Goal: Task Accomplishment & Management: Complete application form

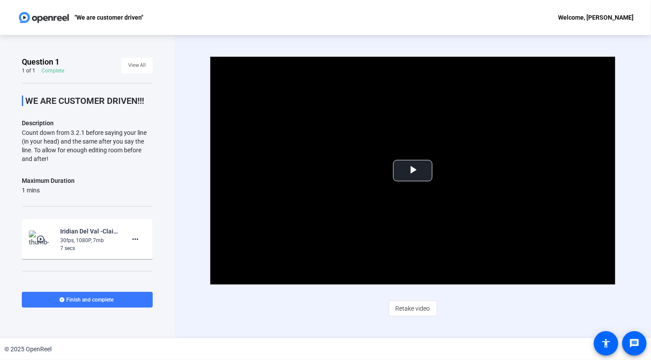
click at [48, 15] on img at bounding box center [43, 17] width 53 height 17
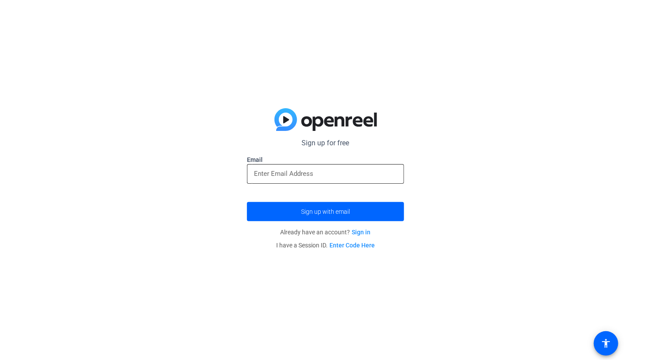
click at [315, 181] on div at bounding box center [325, 174] width 143 height 20
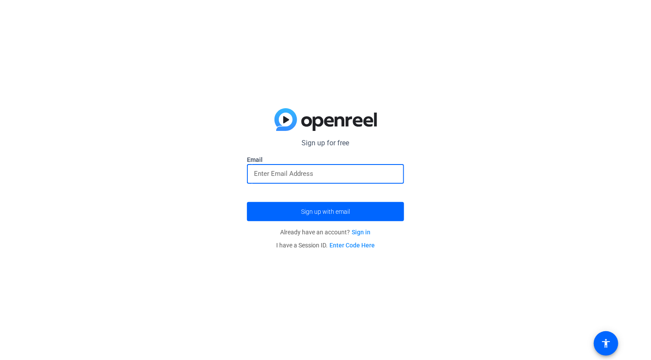
click at [317, 166] on div at bounding box center [325, 174] width 143 height 20
type input "iridian.val@afics.com"
click at [381, 217] on span "submit" at bounding box center [325, 211] width 157 height 21
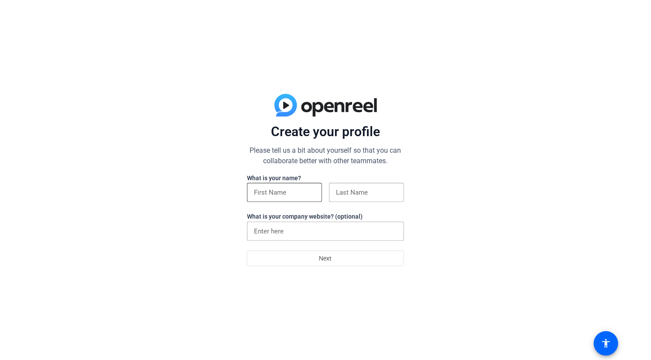
drag, startPoint x: 309, startPoint y: 198, endPoint x: 301, endPoint y: 190, distance: 11.1
click at [303, 192] on div at bounding box center [284, 192] width 61 height 19
click at [301, 190] on input at bounding box center [284, 192] width 61 height 10
type input "Iridian"
click at [351, 192] on input at bounding box center [366, 192] width 61 height 10
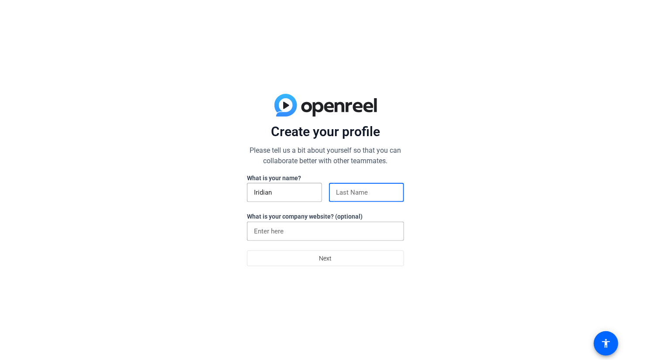
type input "Del Val"
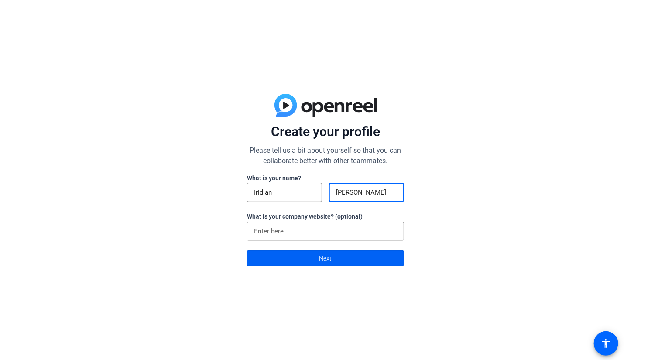
click at [348, 258] on span at bounding box center [325, 258] width 156 height 21
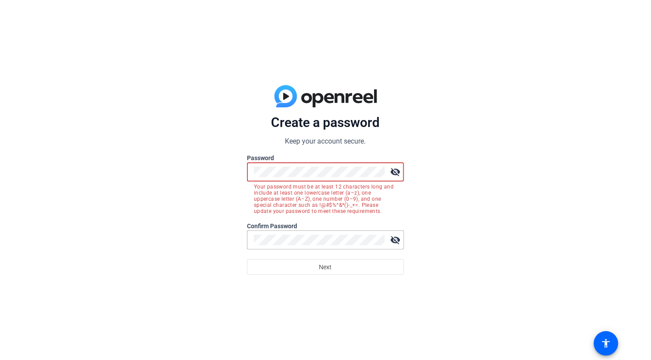
click at [397, 168] on mat-icon "visibility_off" at bounding box center [394, 171] width 17 height 17
click at [514, 183] on div "Create a password Keep your account secure. Password visibility Your password m…" at bounding box center [325, 180] width 651 height 360
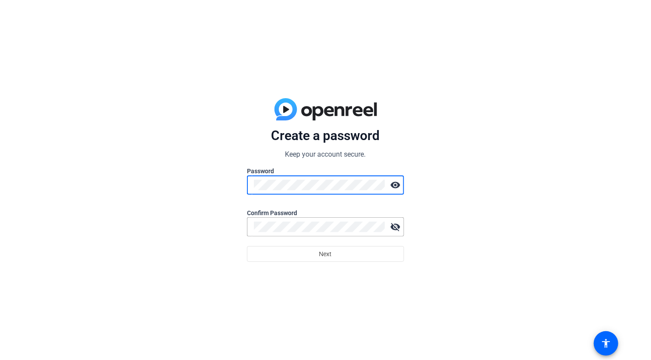
click at [236, 177] on div "Create a password Keep your account secure. Password visibility Confirm Passwor…" at bounding box center [325, 180] width 651 height 360
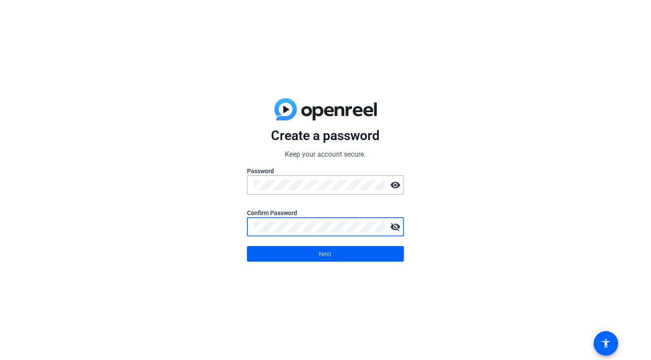
click at [327, 258] on span "Next" at bounding box center [325, 253] width 13 height 17
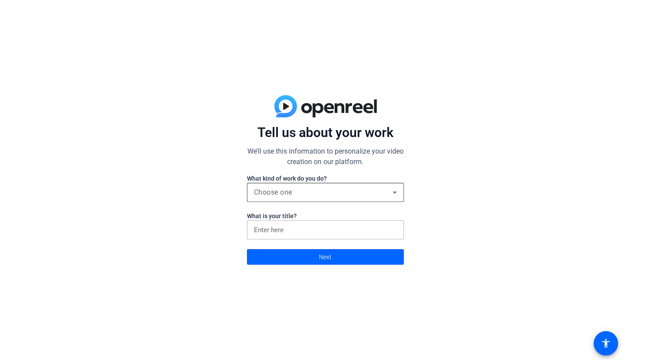
click at [332, 192] on div "Choose one" at bounding box center [323, 192] width 139 height 10
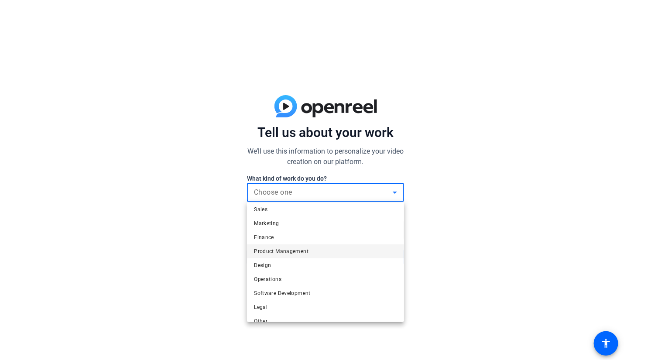
scroll to position [26, 0]
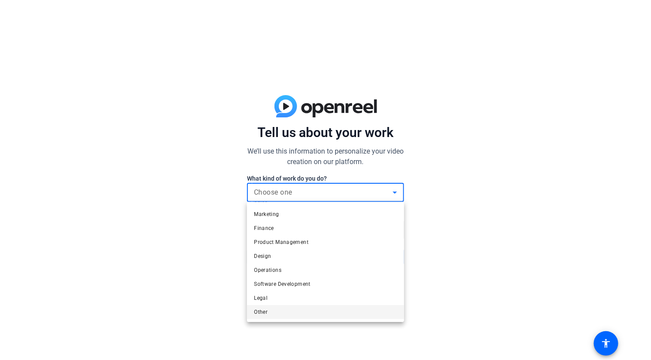
click at [280, 313] on mat-option "Other" at bounding box center [325, 312] width 157 height 14
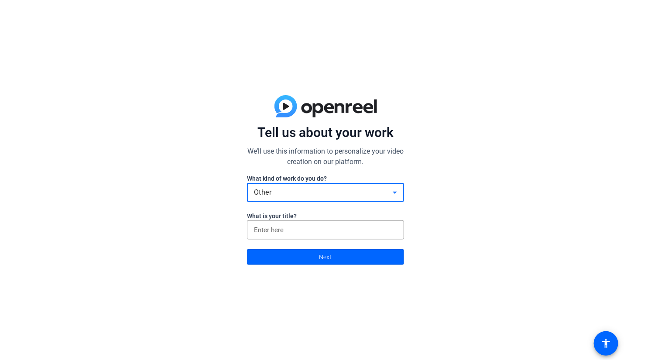
drag, startPoint x: 494, startPoint y: 213, endPoint x: 486, endPoint y: 215, distance: 8.0
click at [491, 214] on div "Tell us about your work We’ll use this information to personalize your video cr…" at bounding box center [325, 180] width 651 height 360
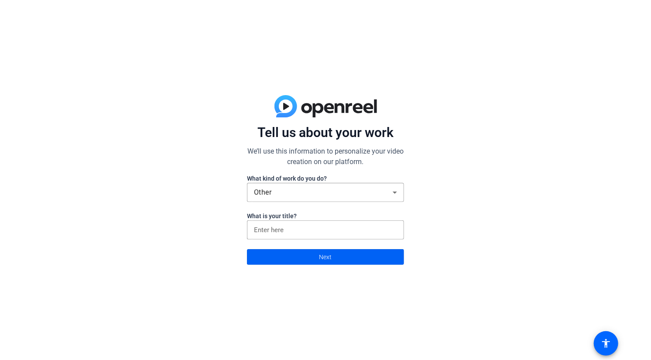
click at [326, 259] on span "Next" at bounding box center [325, 257] width 13 height 17
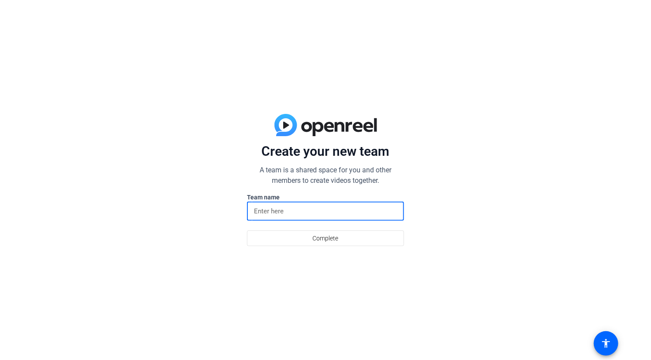
click at [308, 215] on input at bounding box center [325, 211] width 143 height 10
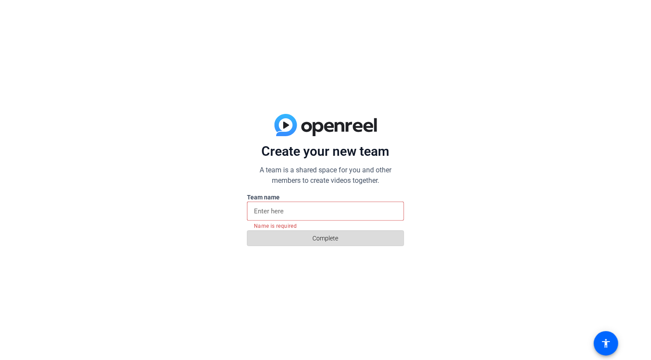
click at [307, 234] on span at bounding box center [325, 238] width 156 height 21
click at [309, 208] on input at bounding box center [325, 211] width 143 height 10
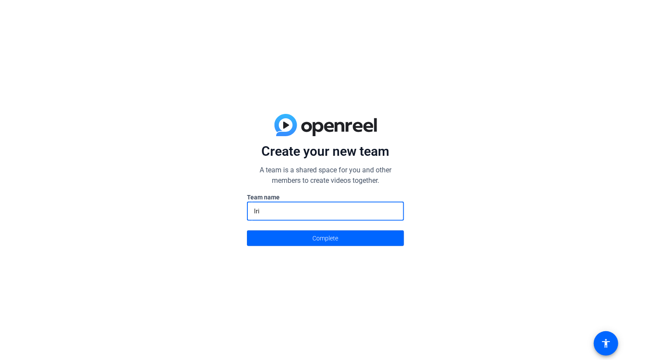
type input "Iri"
click at [335, 238] on span "Complete" at bounding box center [326, 238] width 26 height 17
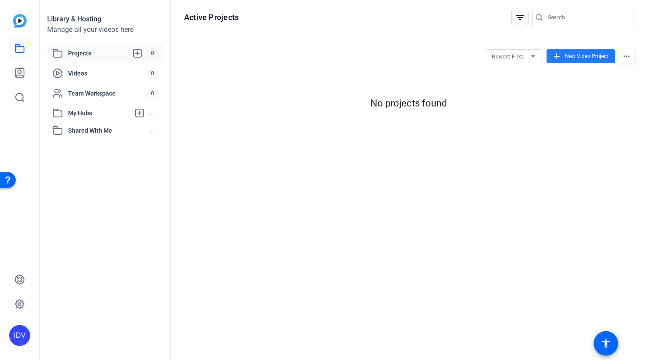
click at [578, 51] on span at bounding box center [580, 56] width 68 height 21
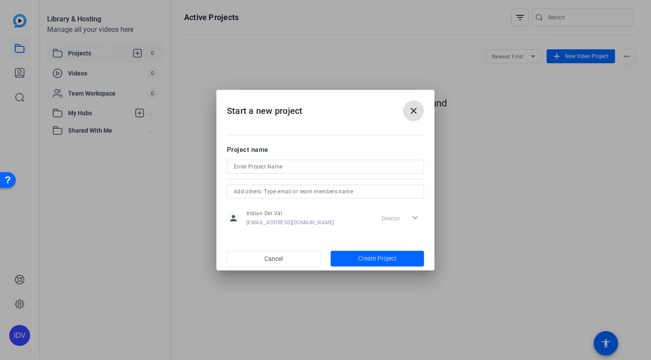
click at [293, 164] on input at bounding box center [325, 166] width 183 height 10
type input "My Career Story"
click at [311, 140] on mat-dialog-content "Project name My Career Story person Iridian Del Val iridian.val@afics.com Direc…" at bounding box center [325, 185] width 218 height 121
click at [302, 190] on input "text" at bounding box center [325, 191] width 183 height 10
click at [378, 256] on span "Create Project" at bounding box center [377, 258] width 38 height 9
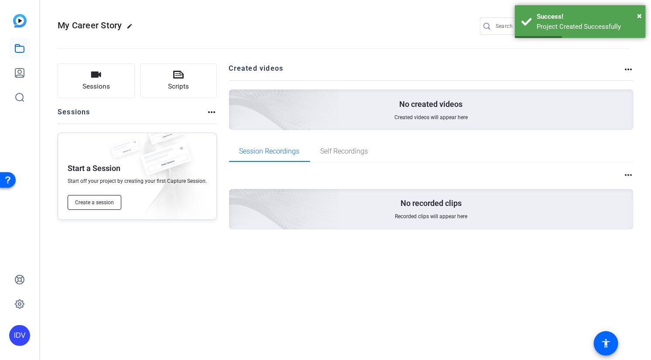
click at [98, 201] on span "Create a session" at bounding box center [94, 202] width 39 height 7
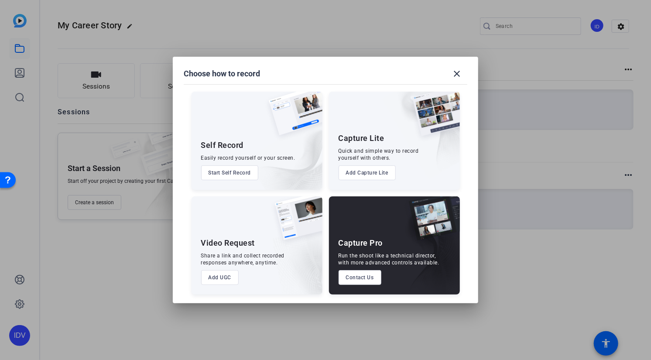
click at [240, 172] on button "Start Self Record" at bounding box center [230, 172] width 58 height 15
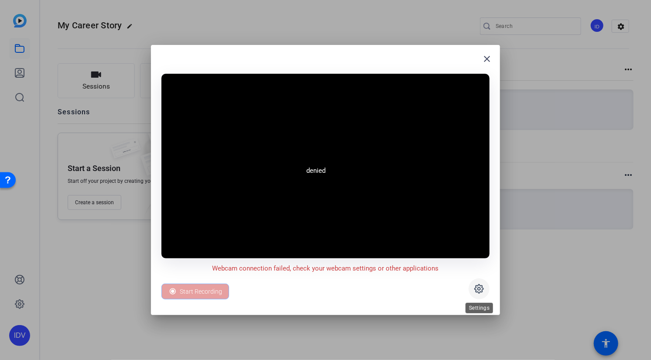
click at [482, 289] on icon at bounding box center [478, 288] width 9 height 9
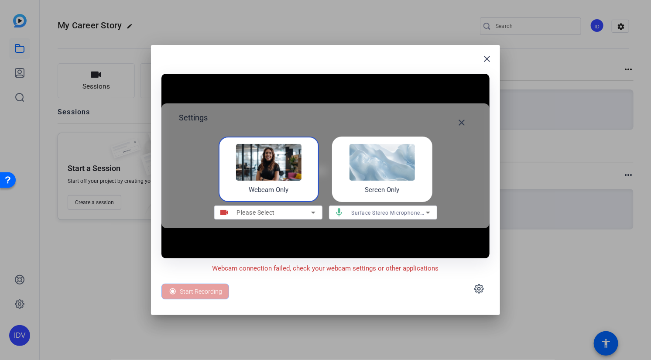
click at [268, 165] on img at bounding box center [268, 162] width 65 height 37
click at [314, 213] on icon at bounding box center [313, 212] width 10 height 10
click at [401, 181] on div "Screen Only" at bounding box center [382, 168] width 100 height 65
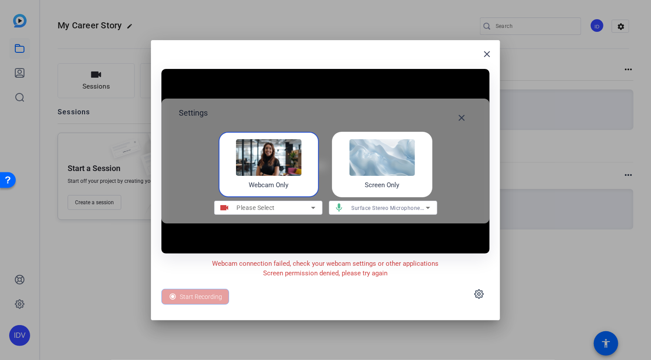
click at [270, 179] on div "Webcam Only" at bounding box center [268, 164] width 100 height 65
click at [289, 211] on div "Please Select" at bounding box center [274, 207] width 74 height 10
click at [292, 205] on div "Please Select" at bounding box center [274, 207] width 74 height 10
click at [310, 208] on icon at bounding box center [313, 207] width 10 height 10
click at [390, 211] on span "Surface Stereo Microphones (Surface High Definition Audio)" at bounding box center [427, 207] width 153 height 7
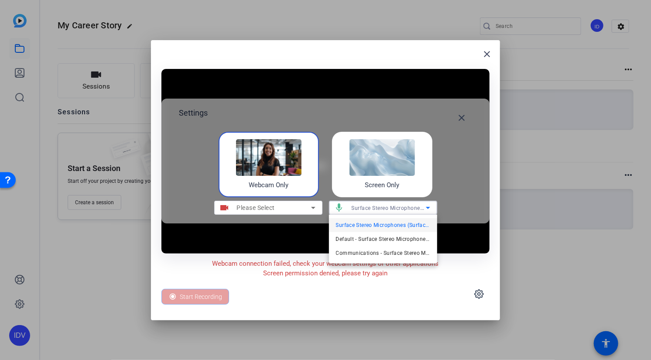
click at [462, 203] on div at bounding box center [325, 180] width 651 height 360
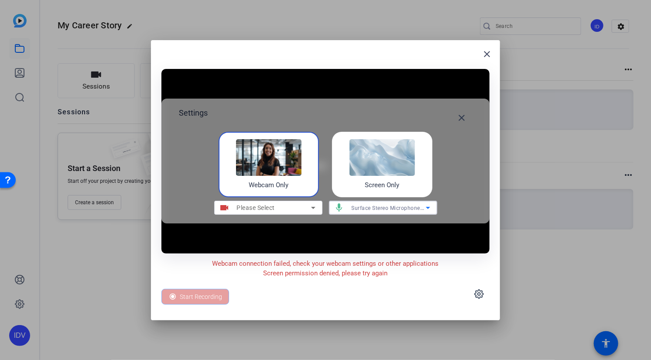
click at [408, 207] on span "Surface Stereo Microphones (Surface High Definition Audio)" at bounding box center [427, 207] width 153 height 7
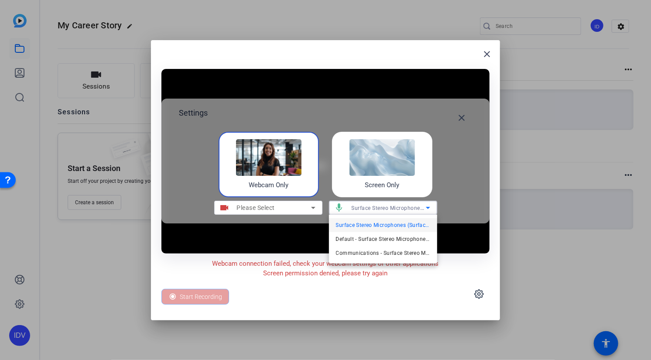
click at [381, 226] on span "Surface Stereo Microphones (Surface High Definition Audio)" at bounding box center [383, 225] width 94 height 10
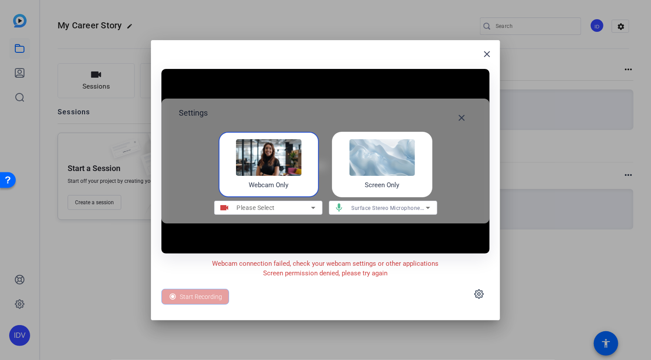
click at [201, 287] on div "Start Recording" at bounding box center [325, 293] width 328 height 31
click at [266, 198] on div "Settings close Webcam Only Screen Only videocam Please Select mic Surface Stere…" at bounding box center [325, 161] width 328 height 125
click at [264, 204] on span "Please Select" at bounding box center [256, 207] width 38 height 7
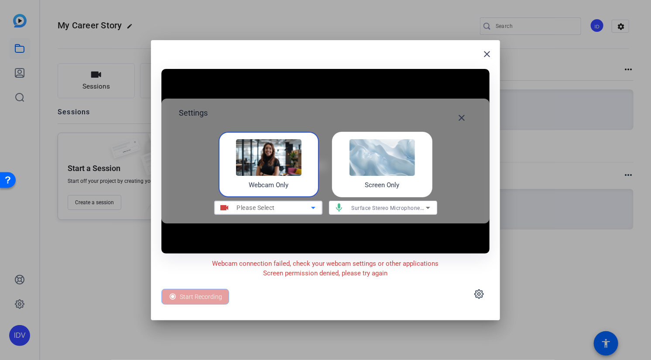
click at [305, 177] on div "Webcam Only" at bounding box center [268, 164] width 100 height 65
click at [385, 168] on img at bounding box center [381, 157] width 65 height 37
click at [201, 292] on div "Start Recording" at bounding box center [195, 297] width 68 height 16
click at [477, 290] on icon at bounding box center [478, 294] width 9 height 9
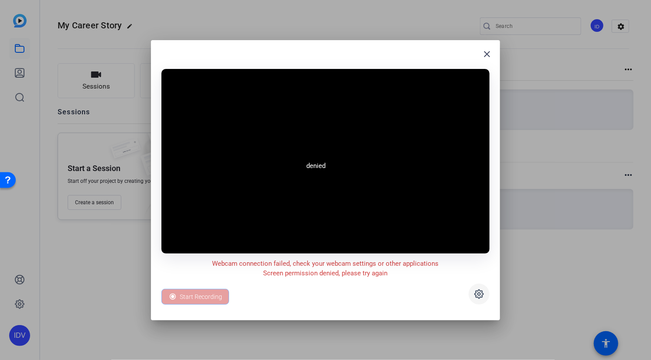
click at [474, 293] on icon at bounding box center [479, 294] width 10 height 10
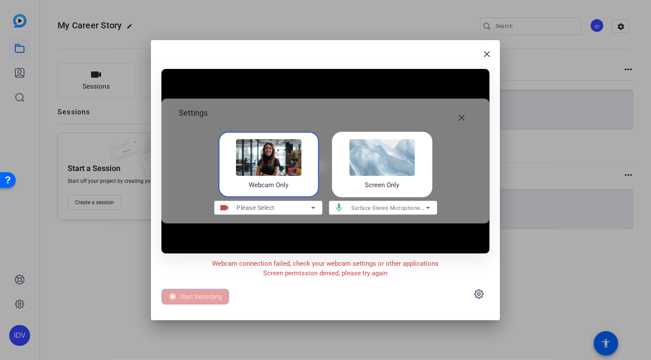
click at [306, 209] on div "Please Select" at bounding box center [274, 207] width 74 height 10
click at [369, 208] on span "Surface Stereo Microphones (Surface High Definition Audio)" at bounding box center [427, 207] width 153 height 7
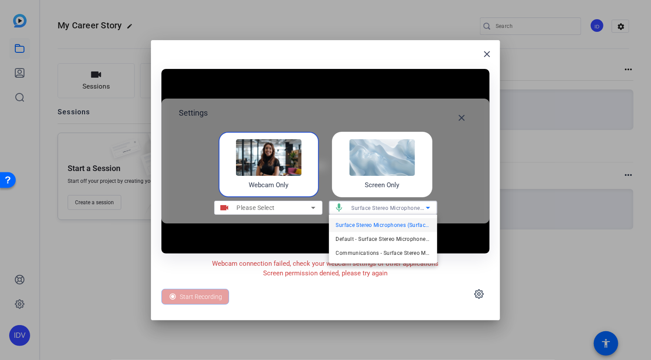
click at [387, 169] on div at bounding box center [325, 180] width 651 height 360
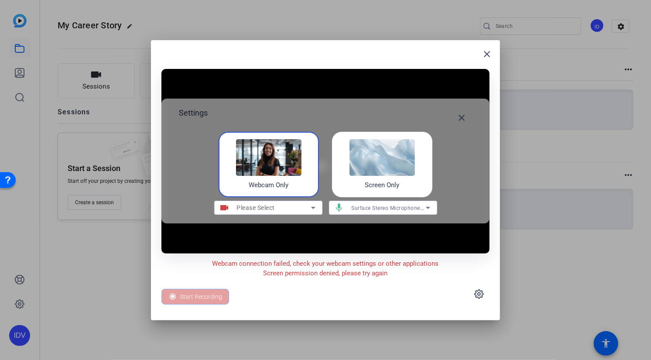
click at [377, 205] on span "Surface Stereo Microphones (Surface High Definition Audio)" at bounding box center [427, 207] width 153 height 7
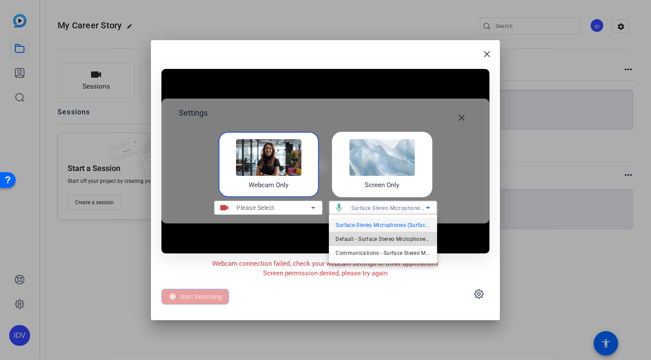
click at [366, 237] on span "Default - Surface Stereo Microphones (Surface High Definition Audio)" at bounding box center [383, 239] width 94 height 10
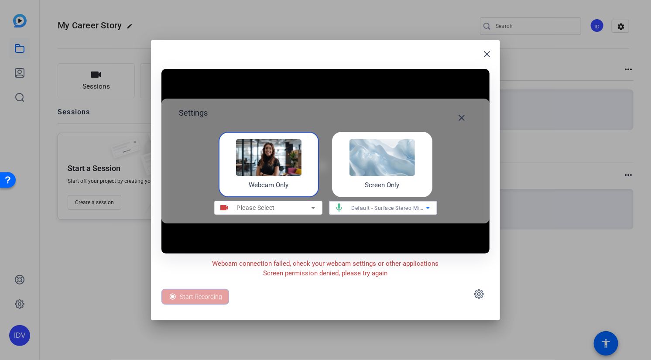
click at [272, 204] on span "Please Select" at bounding box center [256, 207] width 38 height 7
click at [284, 180] on h4 "Webcam Only" at bounding box center [269, 185] width 40 height 10
click at [416, 206] on span "Default - Surface Stereo Microphones (Surface High Definition Audio)" at bounding box center [439, 207] width 176 height 7
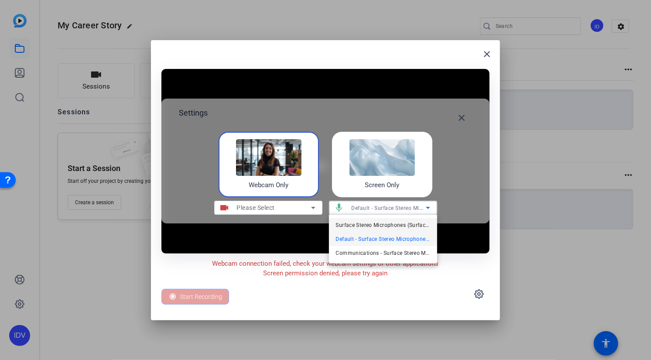
click at [392, 221] on span "Surface Stereo Microphones (Surface High Definition Audio)" at bounding box center [383, 225] width 94 height 10
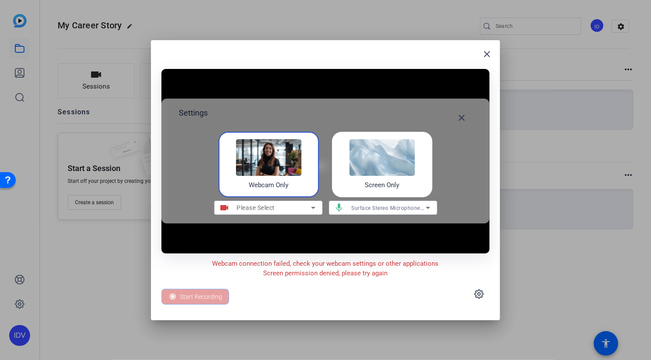
click at [403, 160] on img at bounding box center [381, 157] width 65 height 37
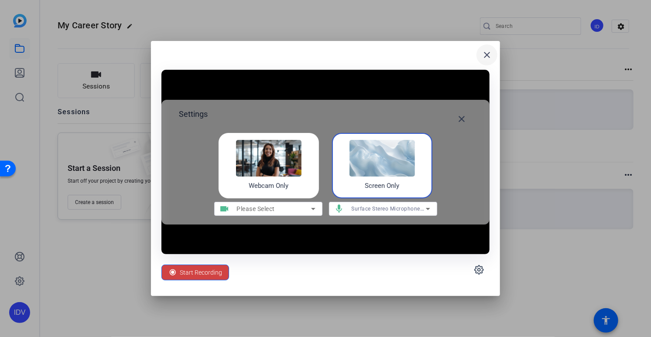
click at [483, 55] on mat-icon "close" at bounding box center [486, 55] width 10 height 10
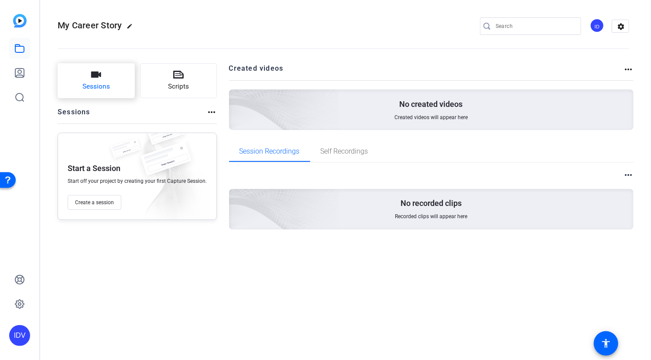
click at [104, 83] on span "Sessions" at bounding box center [95, 87] width 27 height 10
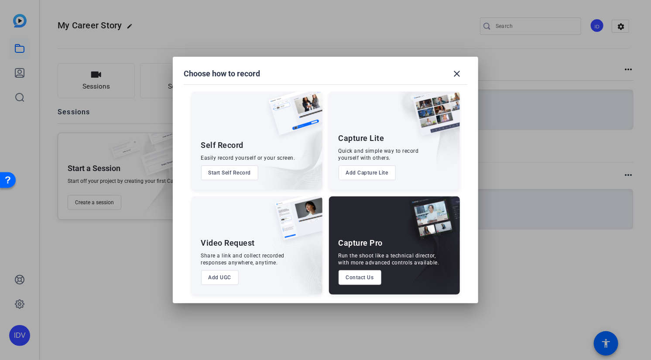
click at [216, 166] on button "Start Self Record" at bounding box center [230, 172] width 58 height 15
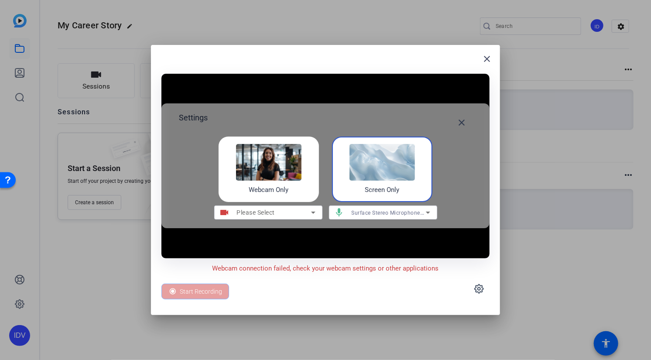
click at [306, 212] on div "Please Select" at bounding box center [274, 212] width 74 height 10
click at [317, 209] on icon at bounding box center [313, 212] width 10 height 10
click at [310, 214] on icon at bounding box center [313, 212] width 10 height 10
click at [371, 210] on span "Surface Stereo Microphones (Surface High Definition Audio)" at bounding box center [427, 212] width 153 height 7
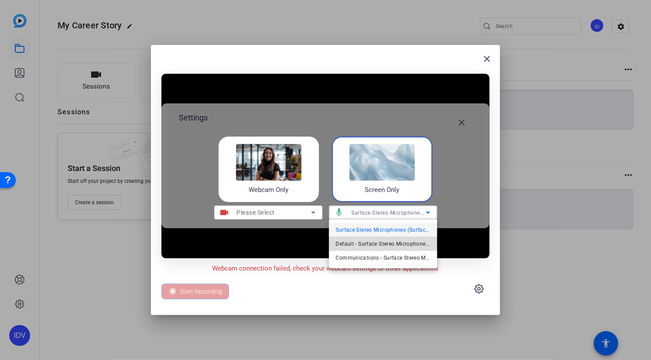
click at [394, 240] on span "Default - Surface Stereo Microphones (Surface High Definition Audio)" at bounding box center [383, 243] width 94 height 10
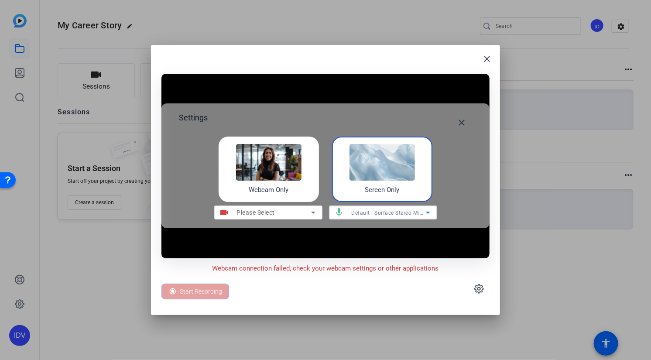
click at [189, 297] on div "Start Recording" at bounding box center [195, 291] width 68 height 16
click at [266, 174] on img at bounding box center [268, 162] width 65 height 37
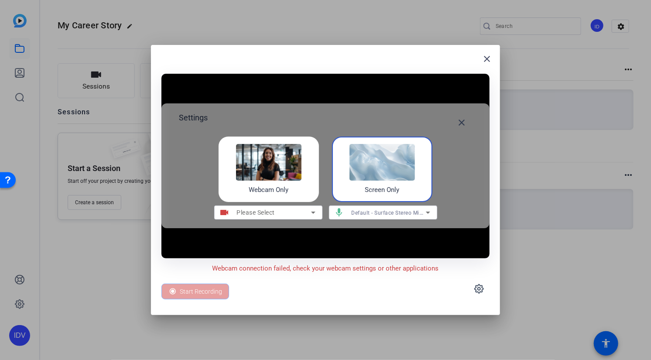
click at [266, 174] on img at bounding box center [268, 162] width 65 height 37
click at [303, 219] on div at bounding box center [268, 224] width 108 height 10
click at [303, 215] on div "Please Select" at bounding box center [274, 212] width 74 height 10
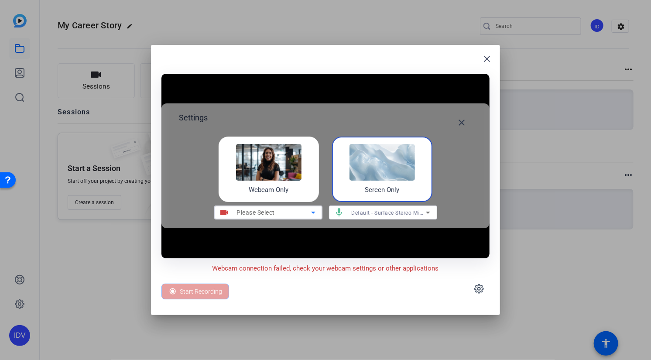
click at [303, 215] on div "Please Select" at bounding box center [274, 212] width 74 height 10
click at [307, 175] on div "Webcam Only" at bounding box center [268, 168] width 100 height 65
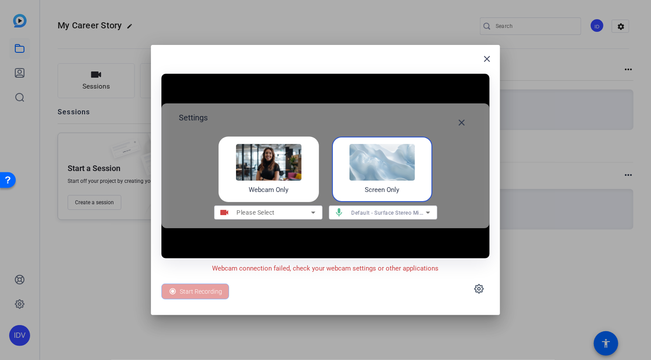
click at [309, 185] on div "Webcam Only" at bounding box center [268, 168] width 100 height 65
click at [402, 213] on span "Default - Surface Stereo Microphones (Surface High Definition Audio)" at bounding box center [439, 212] width 176 height 7
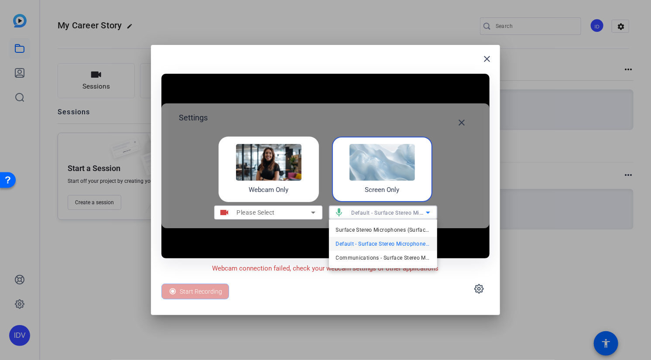
click at [307, 190] on div at bounding box center [325, 180] width 651 height 360
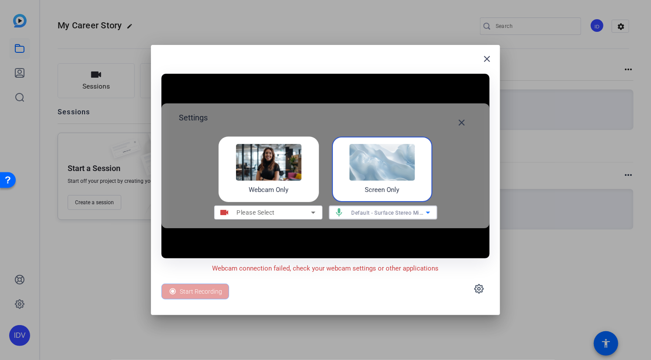
click at [357, 211] on span "Default - Surface Stereo Microphones (Surface High Definition Audio)" at bounding box center [439, 212] width 176 height 7
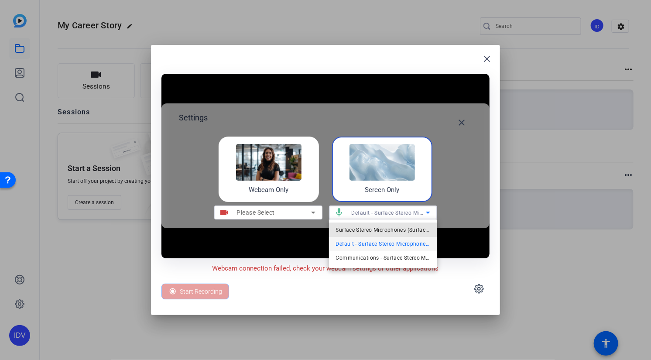
click at [358, 225] on span "Surface Stereo Microphones (Surface High Definition Audio)" at bounding box center [383, 230] width 94 height 10
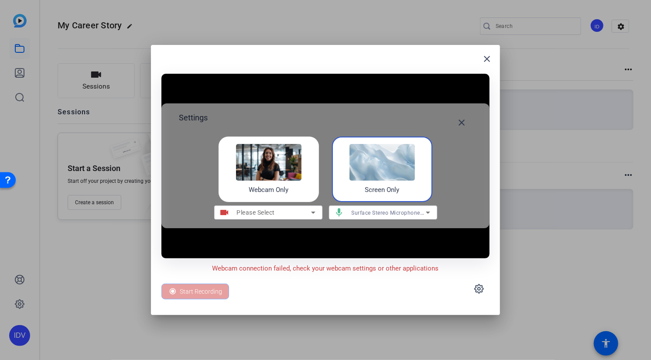
click at [295, 186] on div "Webcam Only" at bounding box center [268, 168] width 100 height 65
click at [469, 120] on span at bounding box center [461, 122] width 21 height 21
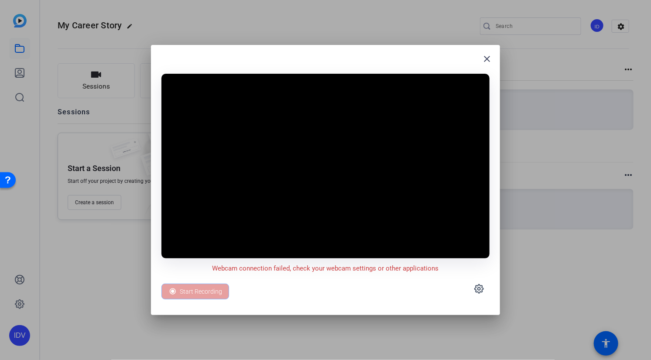
click at [211, 290] on div "Start Recording" at bounding box center [195, 291] width 68 height 16
click at [475, 289] on icon at bounding box center [479, 288] width 10 height 10
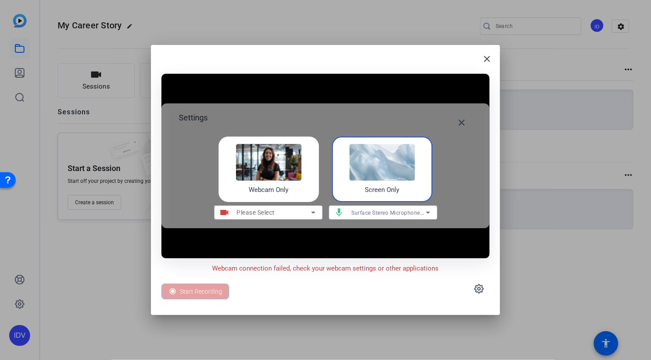
click at [286, 166] on img at bounding box center [268, 162] width 65 height 37
click at [377, 209] on span "Surface Stereo Microphones (Surface High Definition Audio)" at bounding box center [427, 212] width 153 height 7
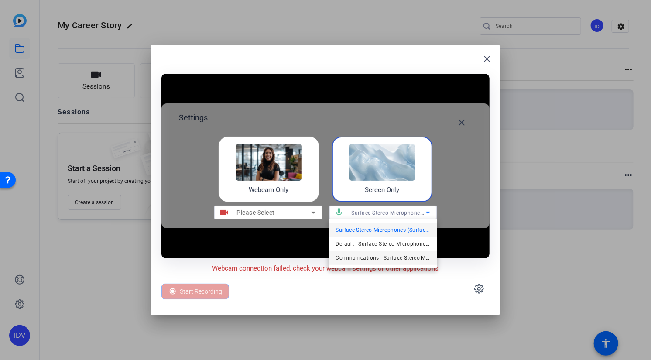
click at [368, 259] on span "Communications - Surface Stereo Microphones (Surface High Definition Audio)" at bounding box center [383, 257] width 94 height 10
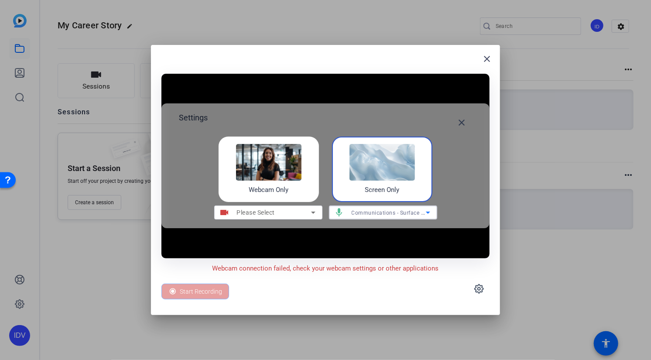
click at [377, 211] on span "Communications - Surface Stereo Microphones (Surface High Definition Audio)" at bounding box center [452, 212] width 202 height 7
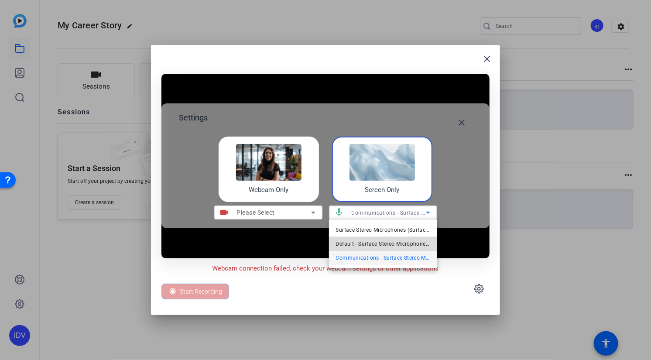
click at [365, 244] on span "Default - Surface Stereo Microphones (Surface High Definition Audio)" at bounding box center [383, 243] width 94 height 10
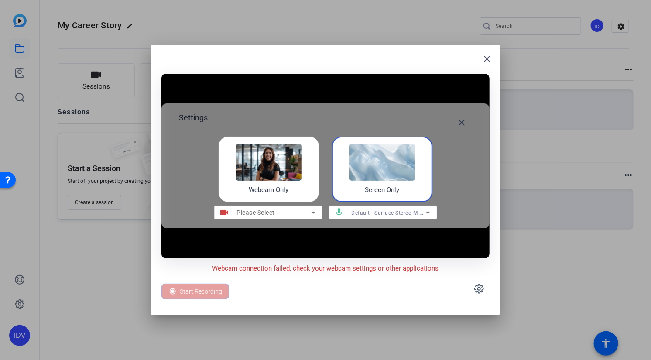
click at [394, 206] on div "Default - Surface Stereo Microphones (Surface High Definition Audio)" at bounding box center [390, 212] width 78 height 14
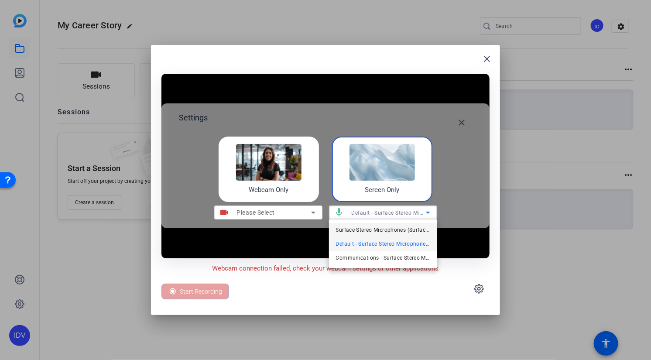
click at [375, 227] on span "Surface Stereo Microphones (Surface High Definition Audio)" at bounding box center [383, 230] width 94 height 10
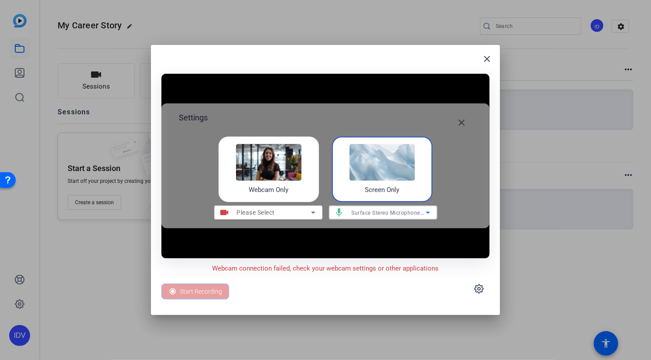
click at [258, 210] on span "Please Select" at bounding box center [256, 212] width 38 height 7
click at [283, 172] on img at bounding box center [268, 162] width 65 height 37
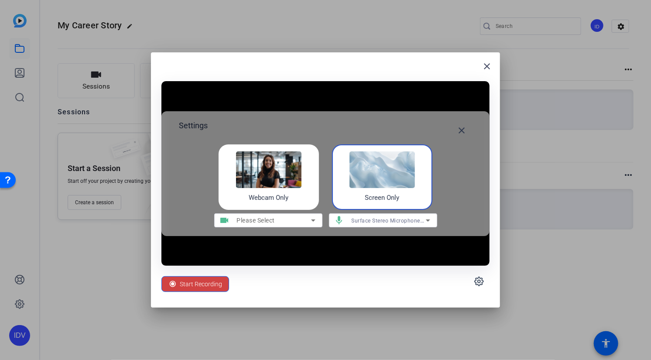
click at [283, 172] on img at bounding box center [268, 169] width 65 height 37
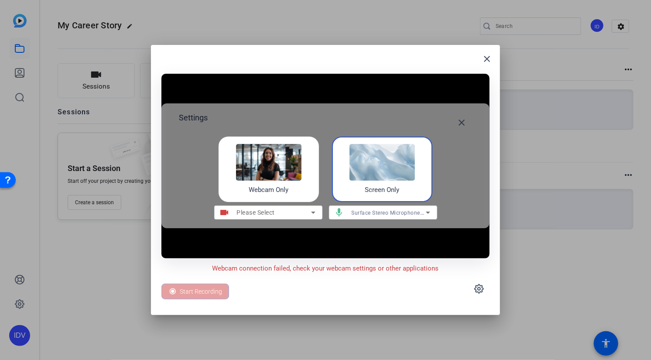
click at [283, 172] on img at bounding box center [268, 162] width 65 height 37
click at [480, 59] on span at bounding box center [486, 58] width 21 height 21
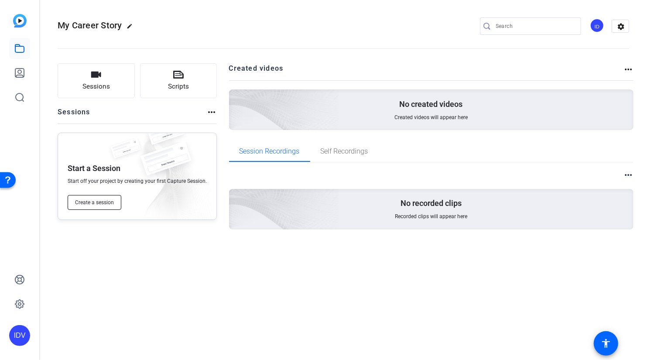
click at [110, 202] on span "Create a session" at bounding box center [94, 202] width 39 height 7
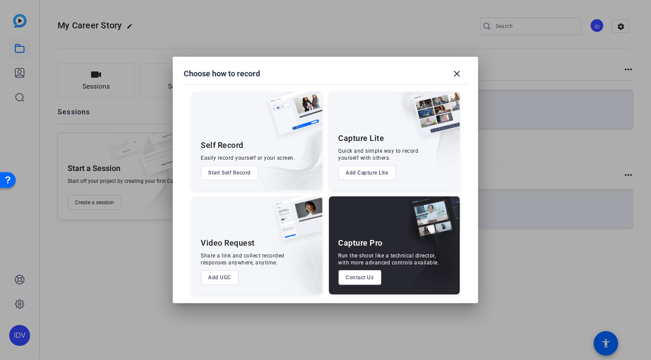
click at [380, 145] on div "Capture Lite Quick and simple way to record yourself with others. Add Capture L…" at bounding box center [394, 141] width 131 height 98
click at [382, 169] on button "Add Capture Lite" at bounding box center [366, 172] width 57 height 15
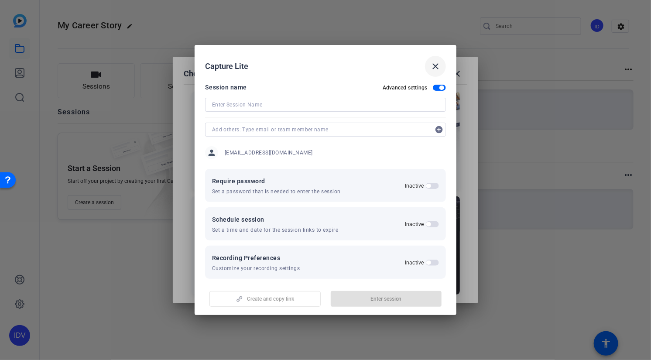
click at [437, 65] on mat-icon "close" at bounding box center [435, 66] width 10 height 10
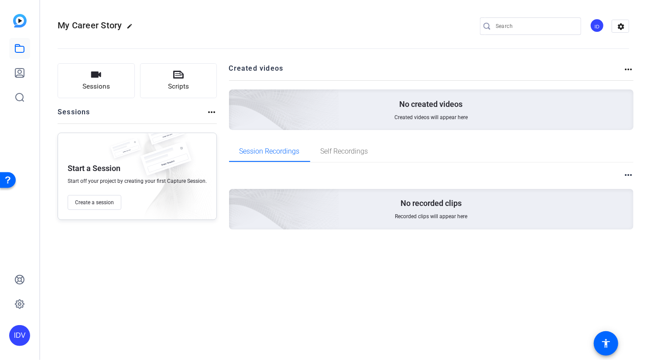
click at [23, 12] on div "IDV" at bounding box center [19, 180] width 39 height 360
click at [16, 19] on img at bounding box center [20, 21] width 14 height 14
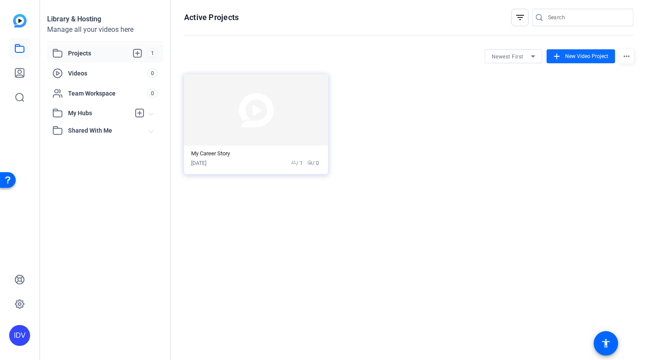
click at [576, 55] on span "New Video Project" at bounding box center [586, 56] width 43 height 8
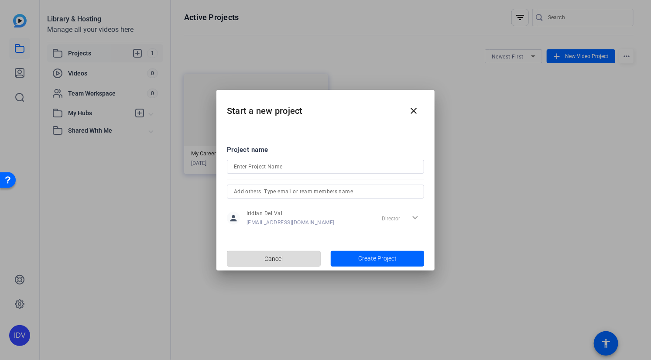
click at [288, 255] on span "button" at bounding box center [273, 258] width 93 height 21
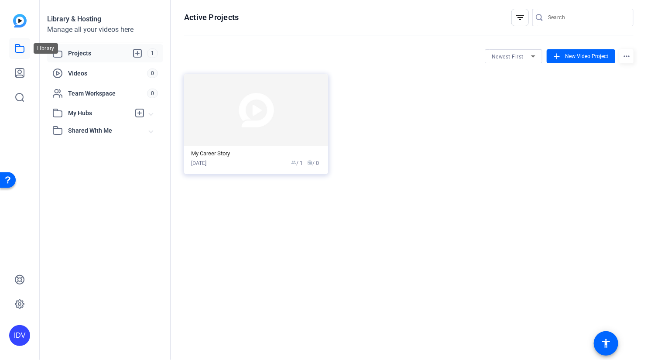
click at [23, 50] on icon at bounding box center [19, 48] width 10 height 10
click at [243, 132] on img at bounding box center [256, 110] width 144 height 72
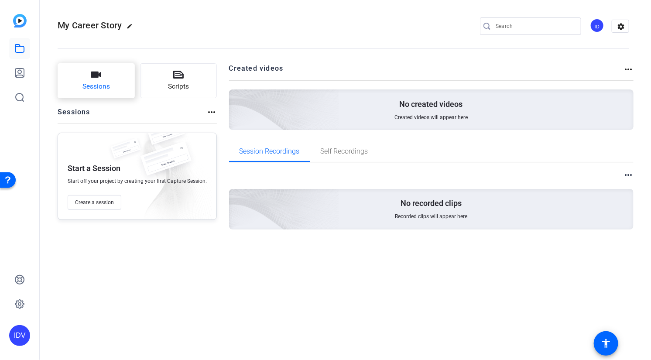
click at [106, 72] on button "Sessions" at bounding box center [96, 80] width 77 height 35
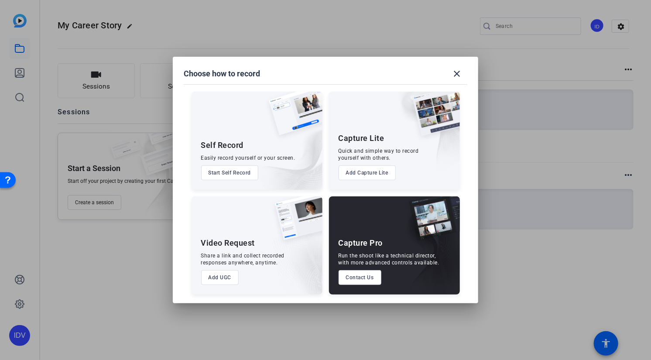
click at [243, 145] on div "Self Record" at bounding box center [222, 145] width 43 height 10
click at [229, 170] on button "Start Self Record" at bounding box center [230, 172] width 58 height 15
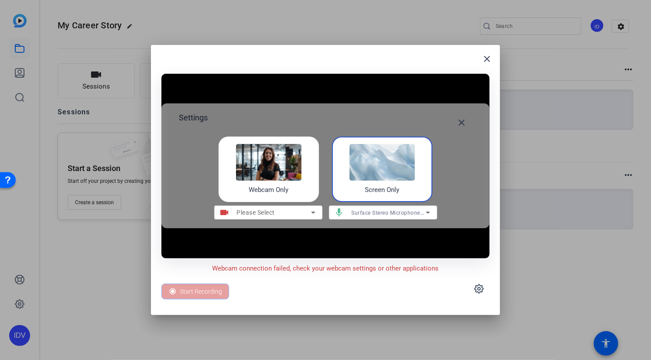
click at [266, 212] on span "Please Select" at bounding box center [256, 212] width 38 height 7
click at [275, 177] on img at bounding box center [268, 162] width 65 height 37
click at [275, 172] on img at bounding box center [268, 162] width 65 height 37
click at [292, 174] on img at bounding box center [268, 162] width 65 height 37
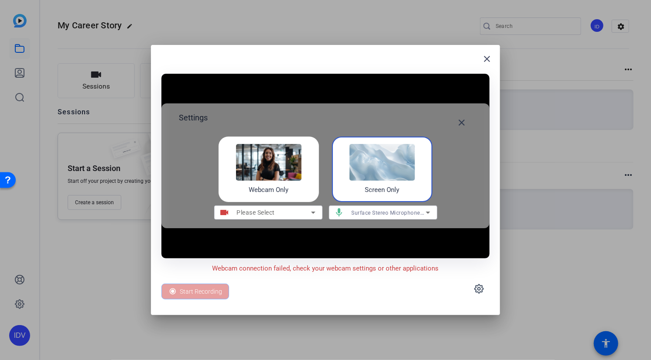
click at [292, 174] on img at bounding box center [268, 162] width 65 height 37
click at [400, 165] on img at bounding box center [381, 162] width 65 height 37
click at [480, 293] on icon at bounding box center [479, 288] width 10 height 10
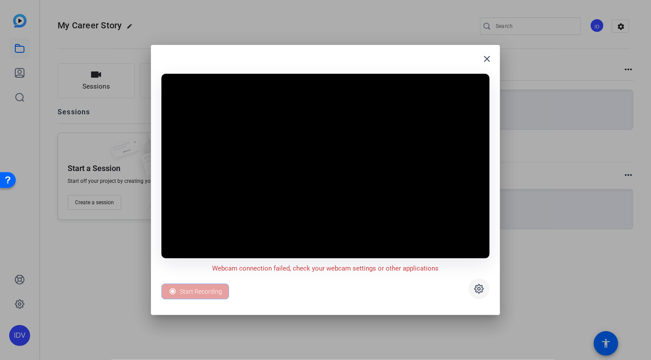
click at [480, 293] on icon at bounding box center [479, 288] width 10 height 10
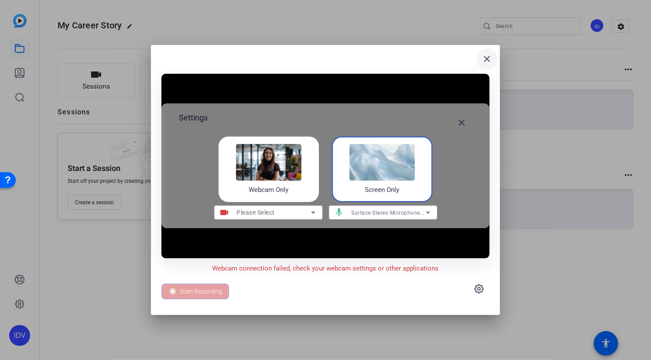
click at [487, 59] on mat-icon "close" at bounding box center [486, 59] width 10 height 10
